Goal: Transaction & Acquisition: Purchase product/service

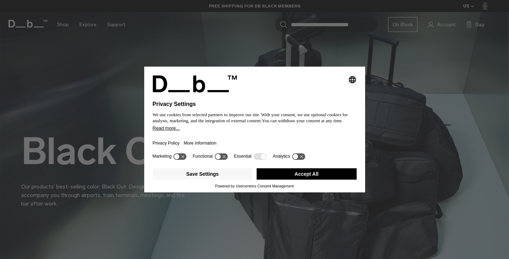
click at [216, 168] on div "Save Settings Accept All" at bounding box center [255, 174] width 204 height 18
click at [206, 179] on button "Save Settings" at bounding box center [203, 173] width 100 height 11
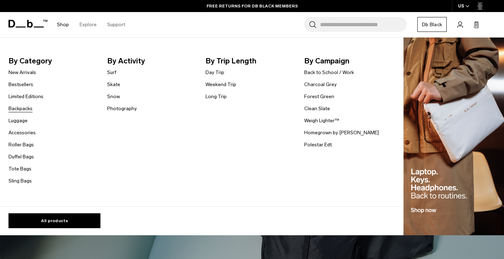
click at [28, 111] on link "Backpacks" at bounding box center [20, 108] width 24 height 7
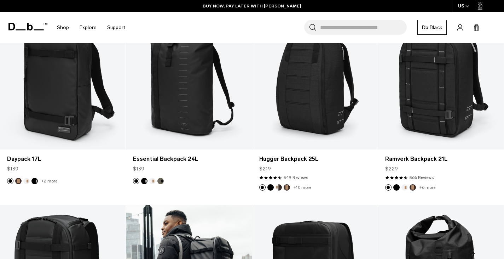
scroll to position [729, 0]
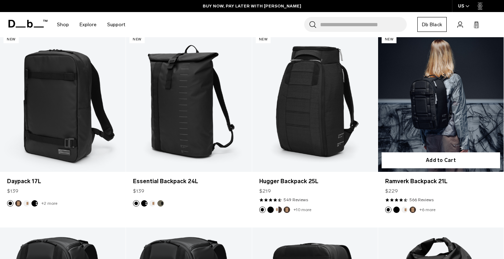
click at [404, 208] on button "Oatmilk" at bounding box center [405, 209] width 6 height 6
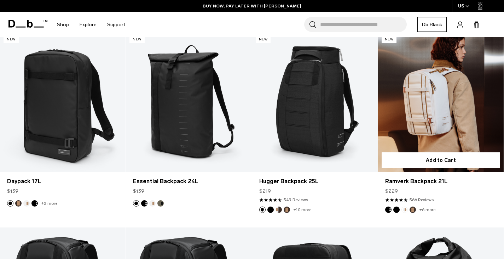
click at [412, 210] on button "Espresso" at bounding box center [413, 209] width 6 height 6
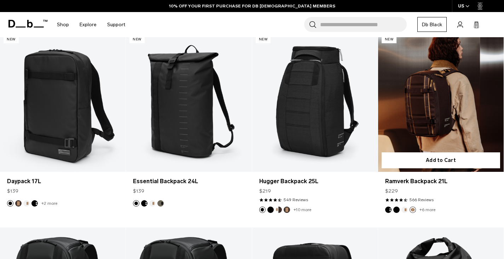
click at [385, 211] on img "Charcoal Grey" at bounding box center [389, 210] width 8 height 8
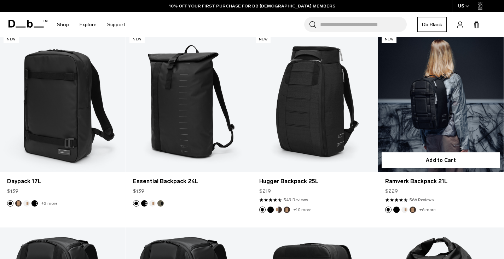
click at [397, 208] on button "Black Out" at bounding box center [396, 209] width 6 height 6
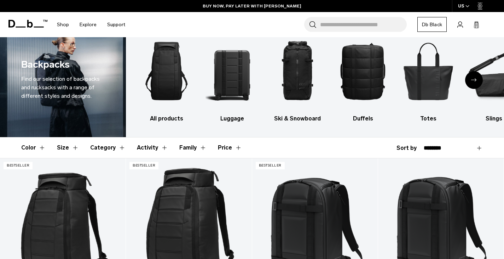
scroll to position [16, 0]
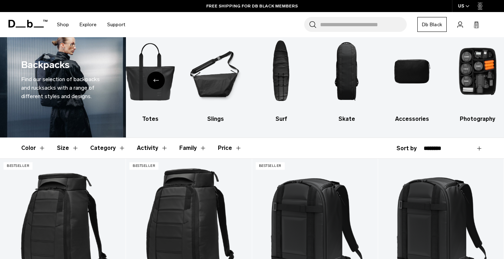
click at [158, 146] on button "Activity" at bounding box center [152, 148] width 31 height 21
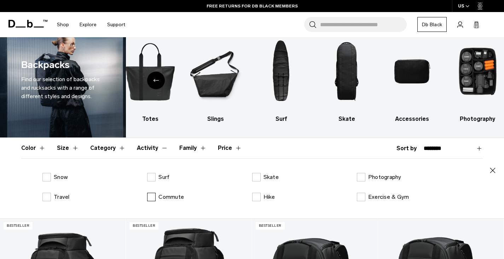
click at [157, 196] on label "Commute" at bounding box center [165, 196] width 37 height 8
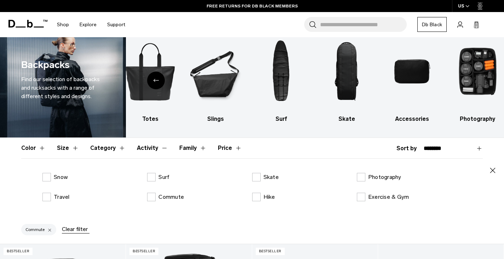
click at [116, 147] on button "Category" at bounding box center [107, 148] width 35 height 21
click at [71, 182] on div "Backpacks Duffels Ski & Snowboard Bags Photography Bags School Bags Surf Bags W…" at bounding box center [252, 193] width 462 height 40
click at [77, 179] on p "Backpacks" at bounding box center [68, 177] width 28 height 8
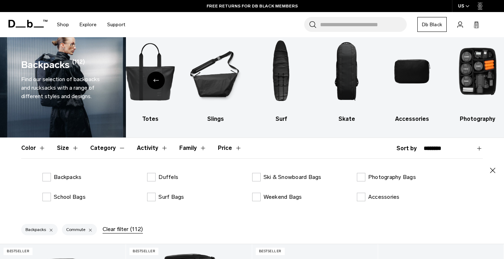
click at [72, 147] on button "Size" at bounding box center [68, 148] width 22 height 21
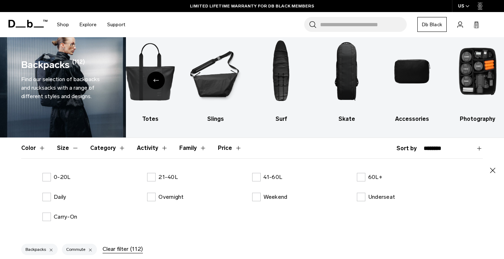
click at [38, 144] on button "Color" at bounding box center [33, 148] width 24 height 21
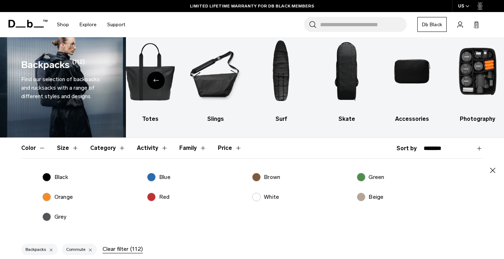
click at [45, 150] on button "Color" at bounding box center [33, 148] width 24 height 21
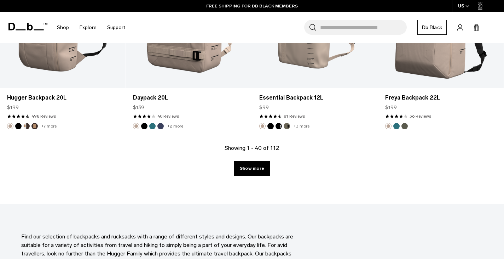
scroll to position [2011, 0]
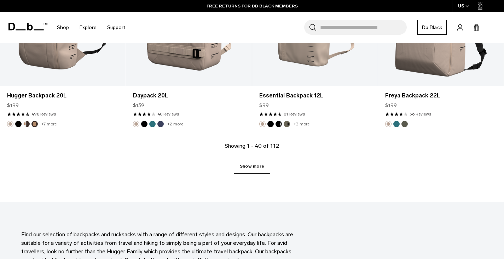
click at [251, 167] on link "Show more" at bounding box center [252, 166] width 36 height 15
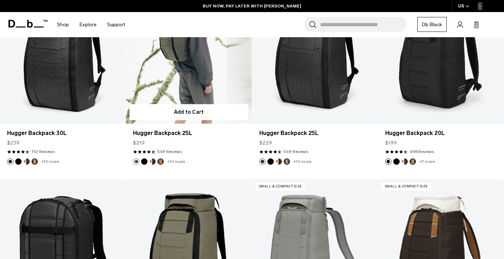
scroll to position [3145, 0]
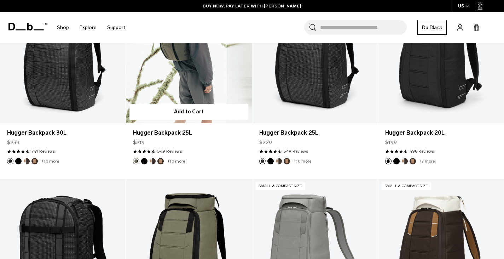
click at [143, 162] on button "Black Out" at bounding box center [144, 161] width 6 height 6
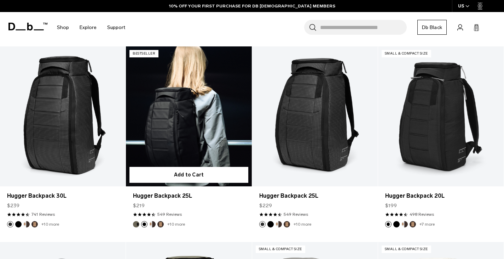
scroll to position [3081, 0]
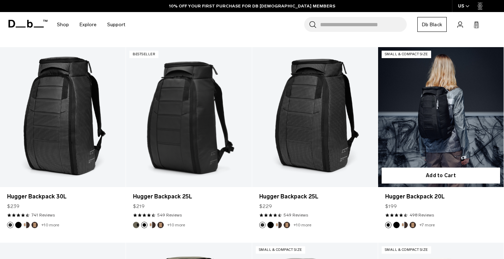
click at [397, 224] on button "Black Out" at bounding box center [396, 224] width 6 height 6
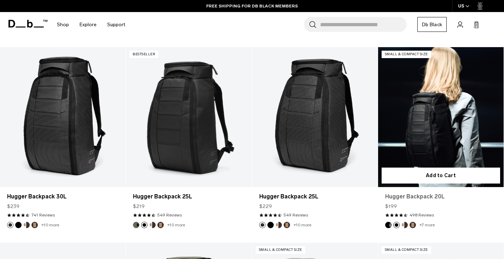
click at [399, 195] on link "Hugger Backpack 20L" at bounding box center [440, 196] width 111 height 8
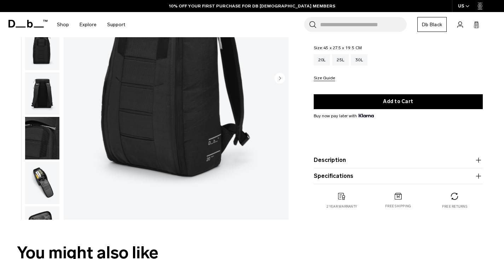
click at [47, 149] on img "button" at bounding box center [42, 138] width 34 height 42
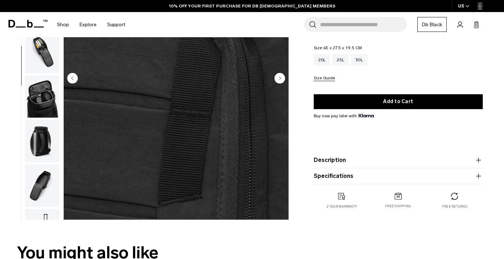
scroll to position [163, 0]
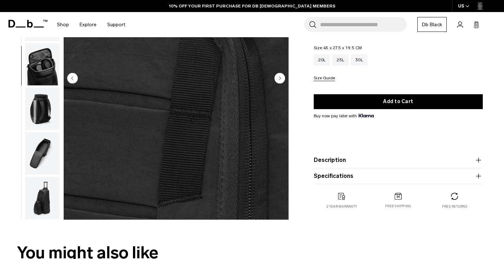
click at [43, 104] on img "button" at bounding box center [42, 108] width 34 height 42
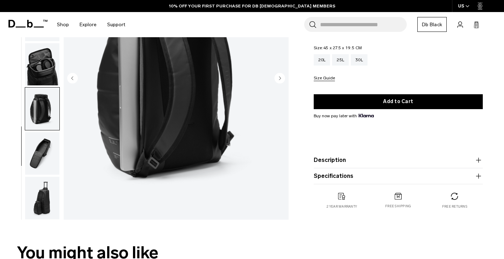
click at [51, 160] on img "button" at bounding box center [42, 153] width 34 height 42
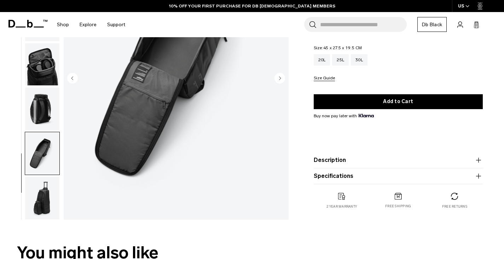
click at [41, 197] on img "button" at bounding box center [42, 198] width 34 height 42
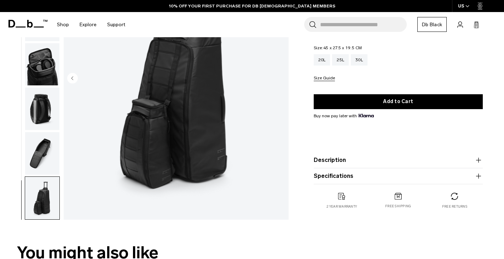
click at [38, 144] on img "button" at bounding box center [42, 153] width 34 height 42
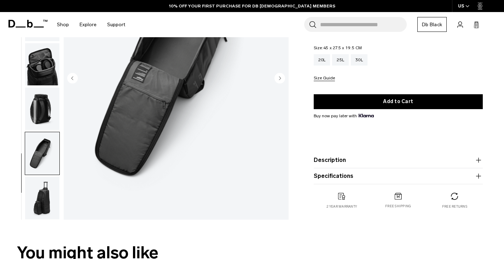
click at [42, 111] on img "button" at bounding box center [42, 108] width 34 height 42
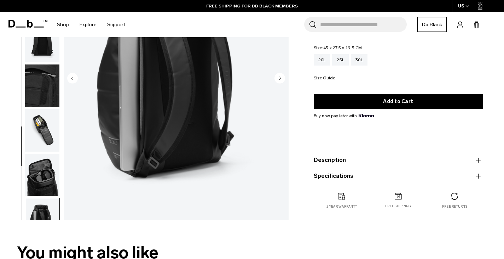
scroll to position [0, 0]
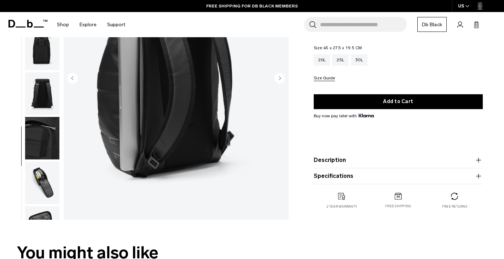
click at [53, 94] on img "button" at bounding box center [42, 93] width 34 height 42
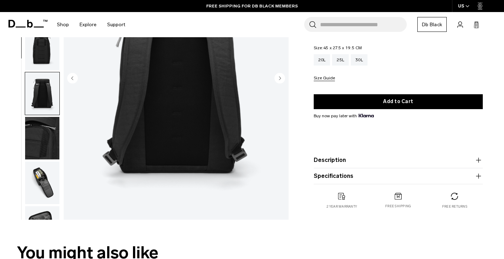
click at [37, 141] on img "button" at bounding box center [42, 138] width 34 height 42
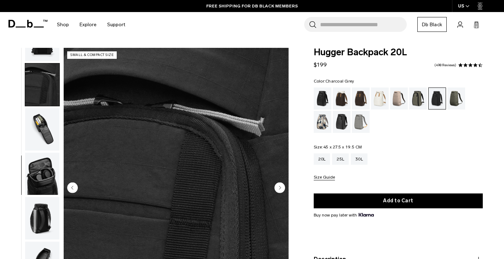
click at [46, 79] on img "button" at bounding box center [42, 84] width 34 height 42
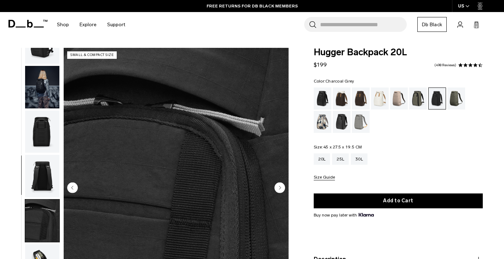
click at [44, 85] on img "button" at bounding box center [42, 87] width 34 height 42
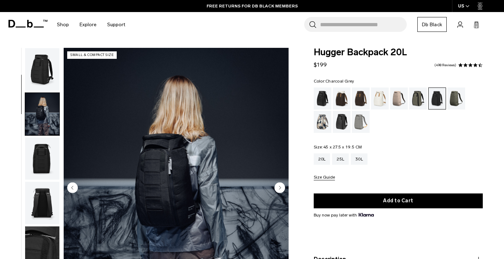
click at [45, 67] on img "button" at bounding box center [42, 69] width 34 height 42
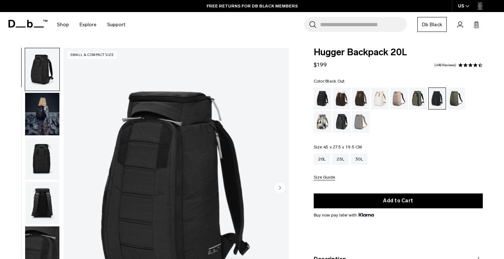
click at [323, 100] on div "Black Out" at bounding box center [323, 98] width 18 height 22
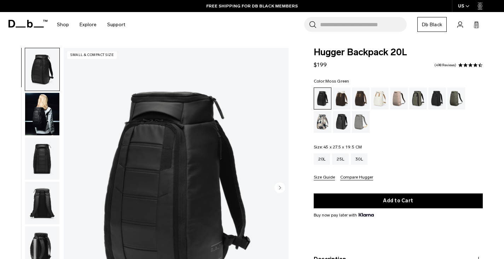
click at [458, 95] on div "Moss Green" at bounding box center [457, 98] width 18 height 22
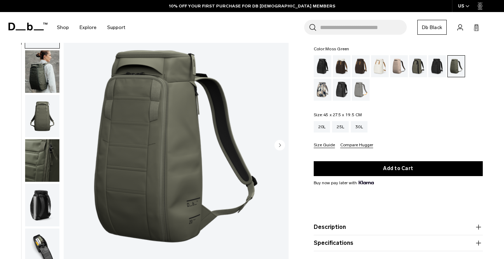
scroll to position [27, 0]
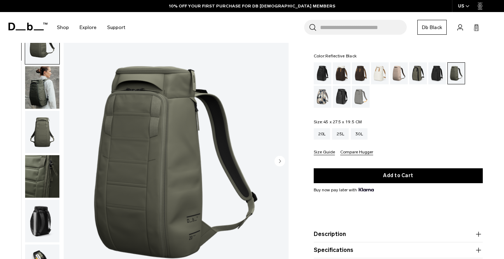
click at [343, 94] on div "Reflective Black" at bounding box center [342, 97] width 18 height 22
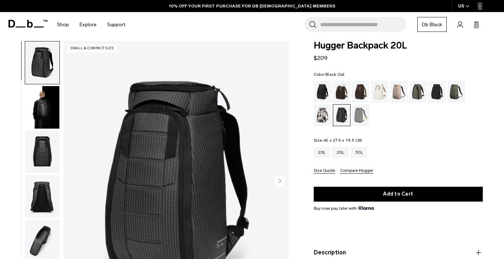
click at [327, 90] on div "Black Out" at bounding box center [323, 92] width 18 height 22
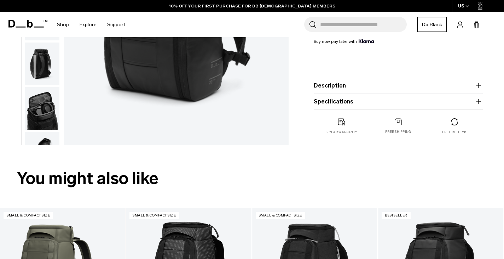
scroll to position [186, 0]
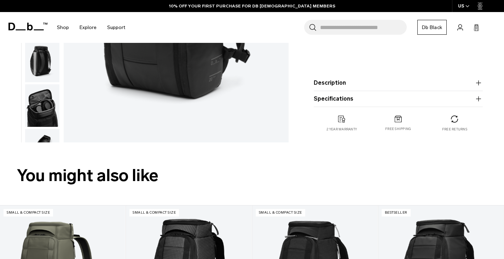
click at [36, 112] on img "button" at bounding box center [42, 105] width 34 height 42
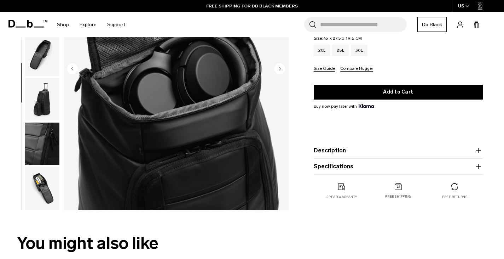
scroll to position [183, 0]
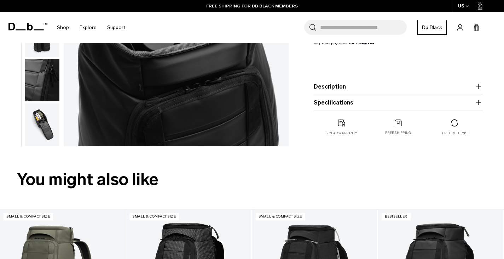
click at [47, 129] on img "button" at bounding box center [42, 124] width 34 height 42
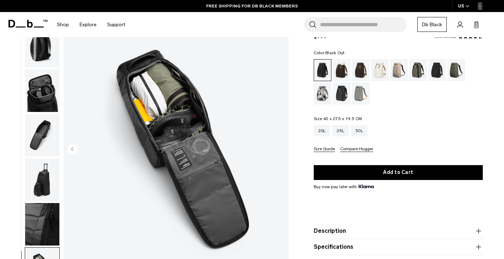
scroll to position [38, 0]
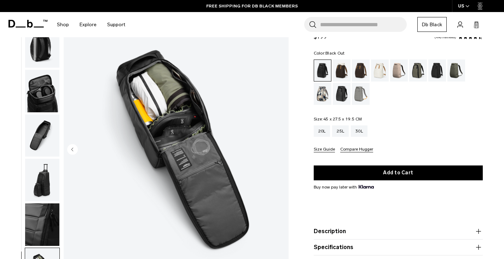
click at [42, 189] on img "button" at bounding box center [42, 180] width 34 height 42
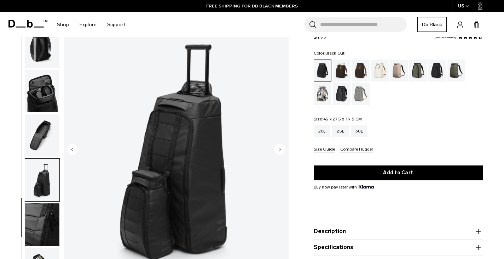
click at [45, 122] on img "button" at bounding box center [42, 135] width 34 height 42
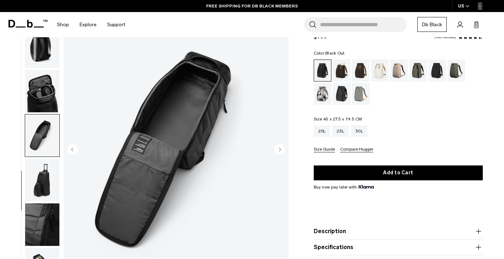
click at [47, 84] on img "button" at bounding box center [42, 91] width 34 height 42
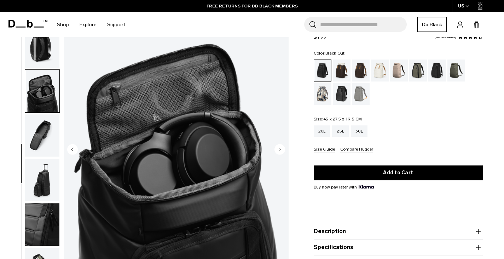
click at [38, 53] on img "button" at bounding box center [42, 46] width 34 height 42
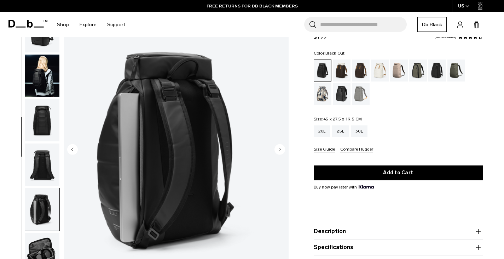
scroll to position [0, 0]
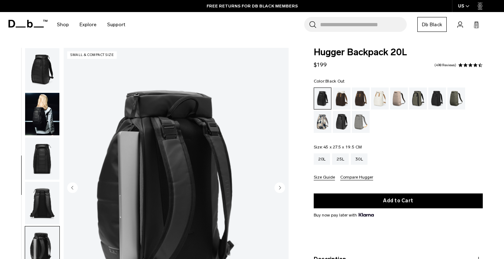
click at [38, 53] on img "button" at bounding box center [42, 69] width 34 height 42
